Goal: Navigation & Orientation: Understand site structure

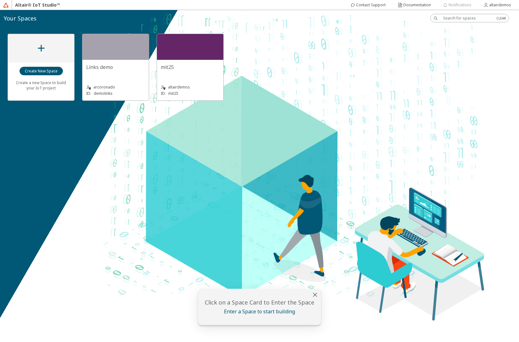
click at [119, 71] on div "Links demo" at bounding box center [115, 70] width 59 height 13
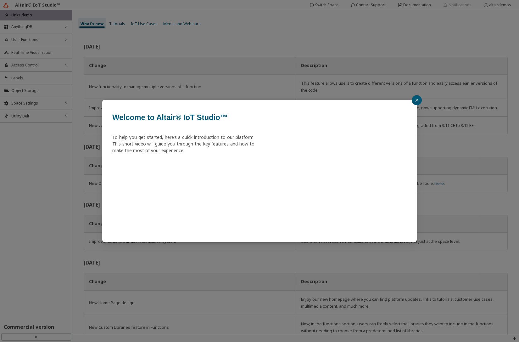
click at [29, 26] on div "Welcome to Altair® IoT Studio™ To help you get started, here’s a quick introduc…" at bounding box center [259, 171] width 519 height 342
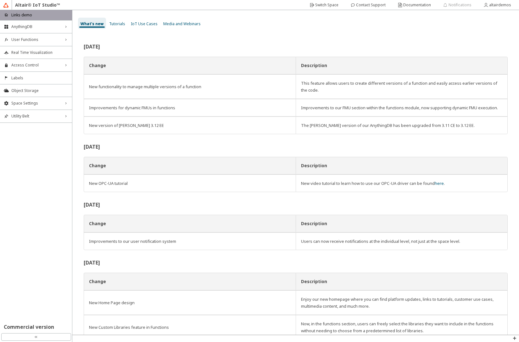
click at [29, 26] on span "AnythingDB" at bounding box center [35, 26] width 49 height 5
click at [31, 37] on span "Things" at bounding box center [39, 38] width 57 height 5
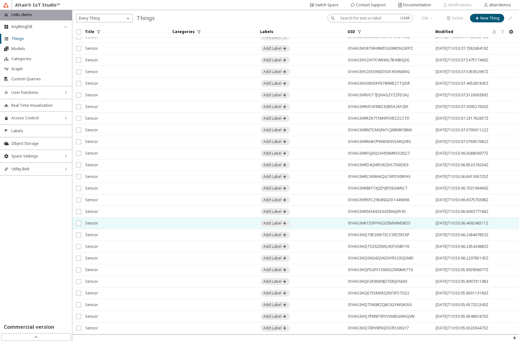
scroll to position [290, 0]
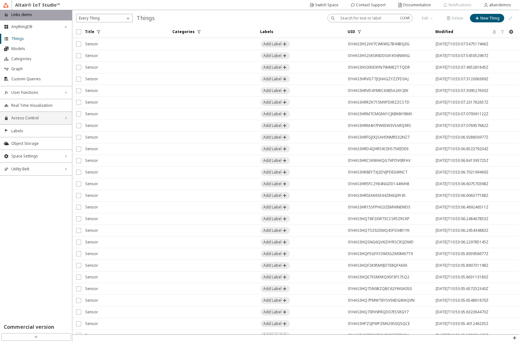
click at [33, 117] on span "Access Control" at bounding box center [35, 117] width 49 height 5
click at [37, 129] on span "Users" at bounding box center [39, 129] width 57 height 5
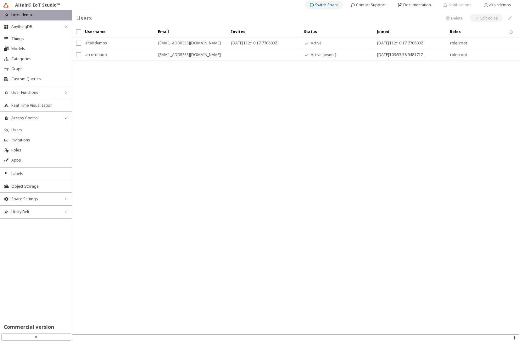
click at [0, 0] on slot "Switch Space" at bounding box center [0, 0] width 0 height 0
